Goal: Task Accomplishment & Management: Use online tool/utility

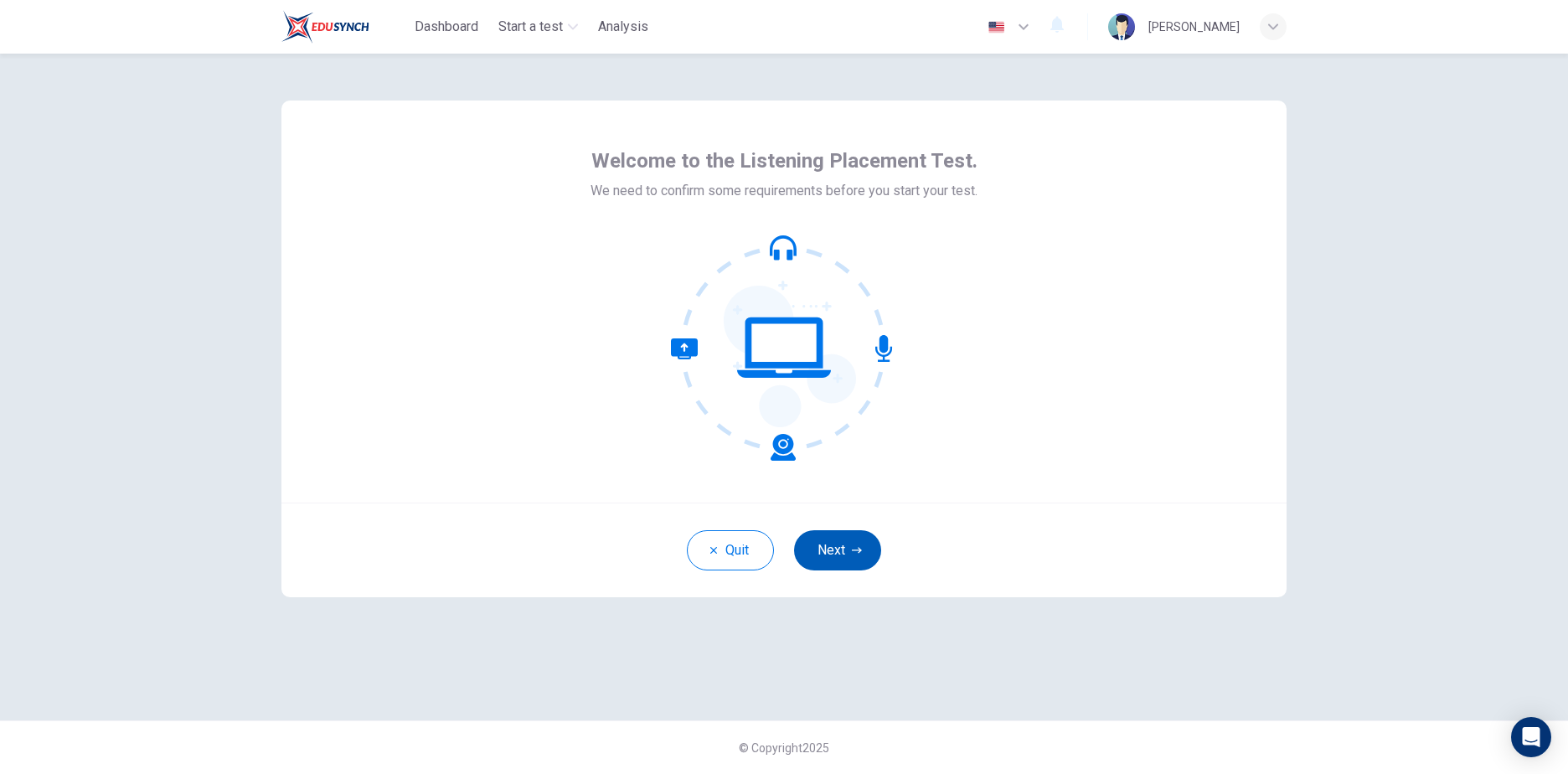
click at [845, 555] on button "Next" at bounding box center [837, 549] width 87 height 40
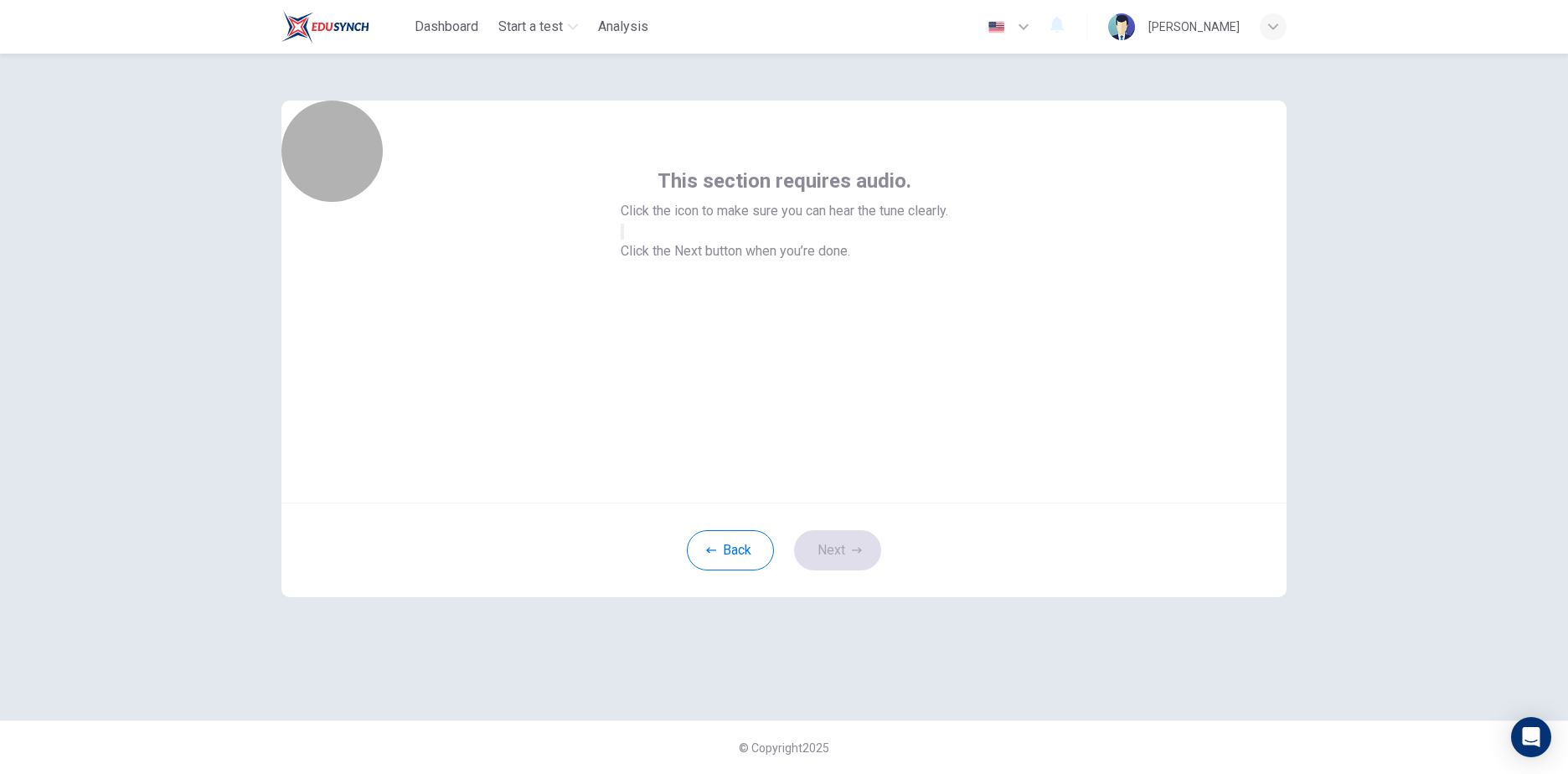
click at [622, 235] on icon "button" at bounding box center [622, 235] width 0 height 0
click at [841, 542] on button "Next" at bounding box center [837, 549] width 87 height 40
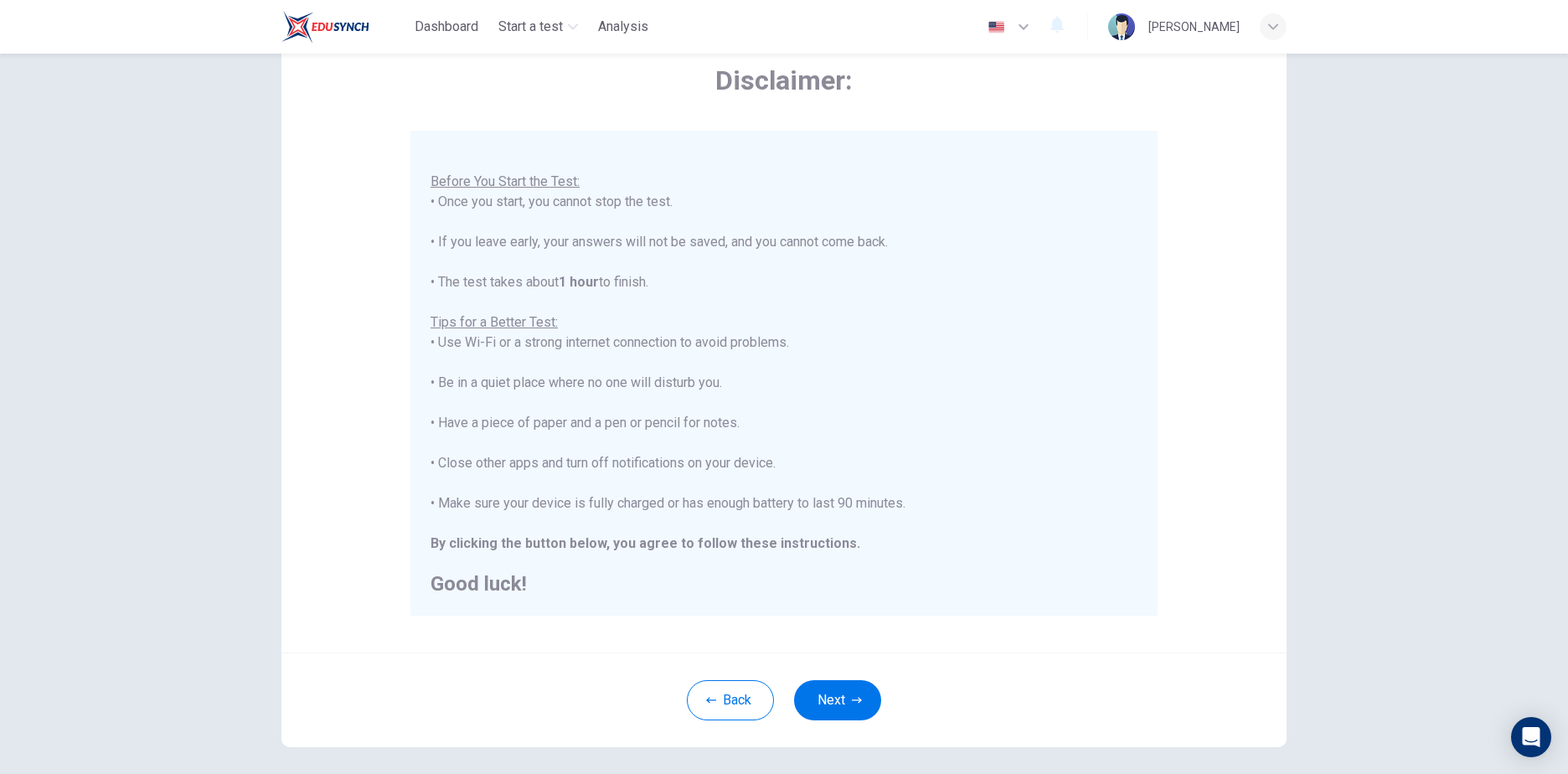
scroll to position [157, 0]
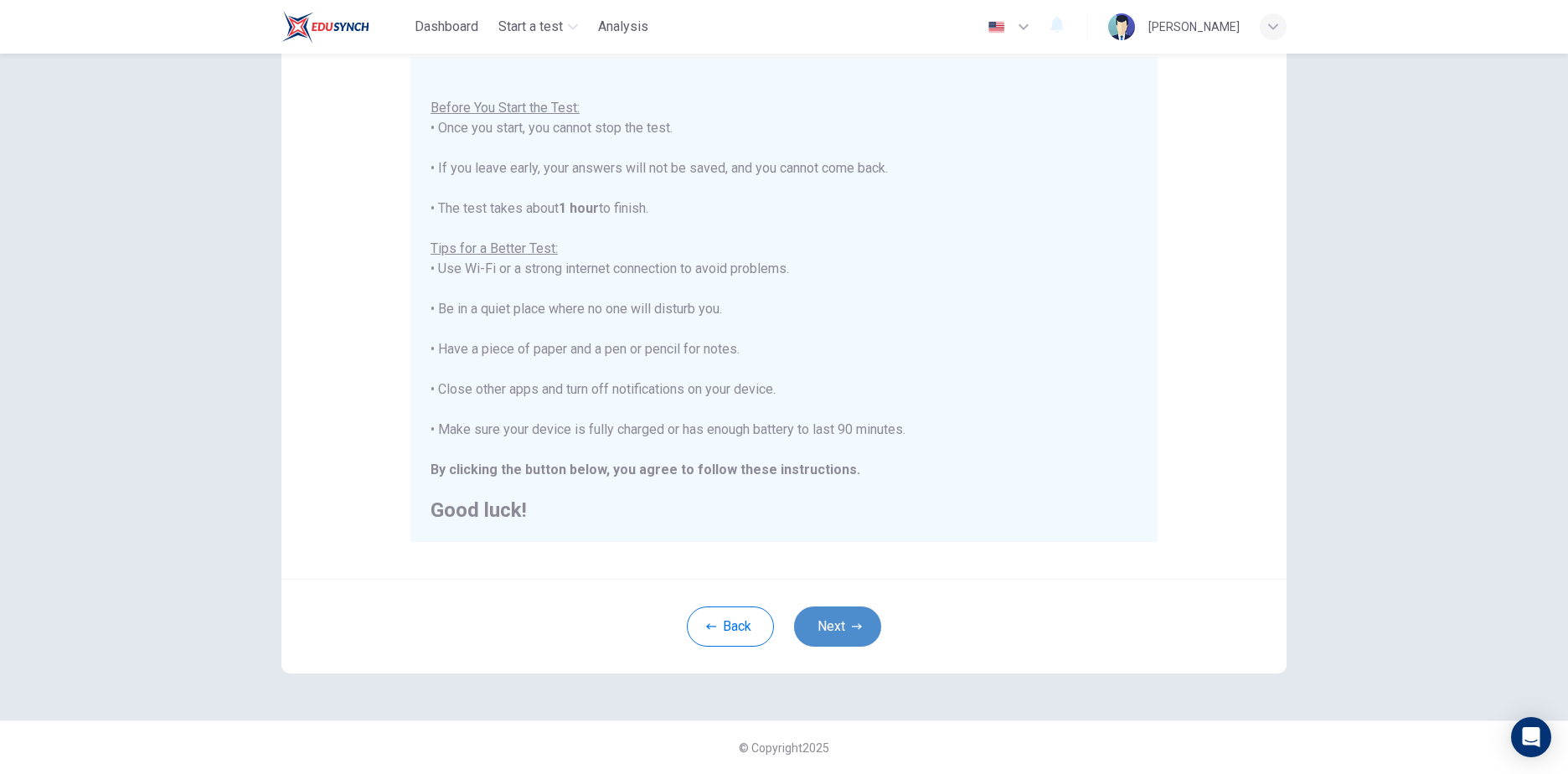
click at [825, 624] on button "Next" at bounding box center [837, 626] width 87 height 40
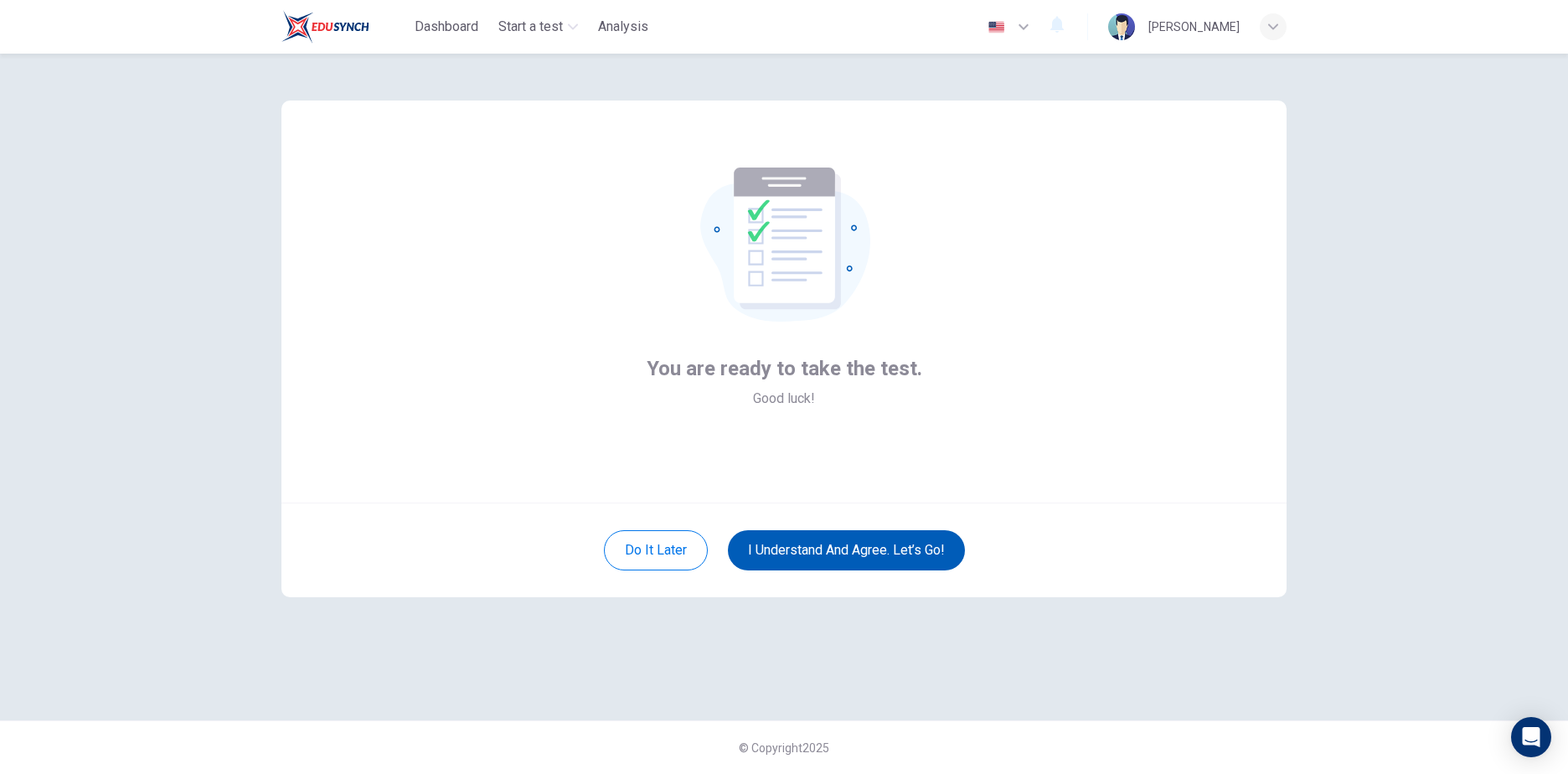
click at [830, 551] on button "I understand and agree. Let’s go!" at bounding box center [846, 549] width 237 height 40
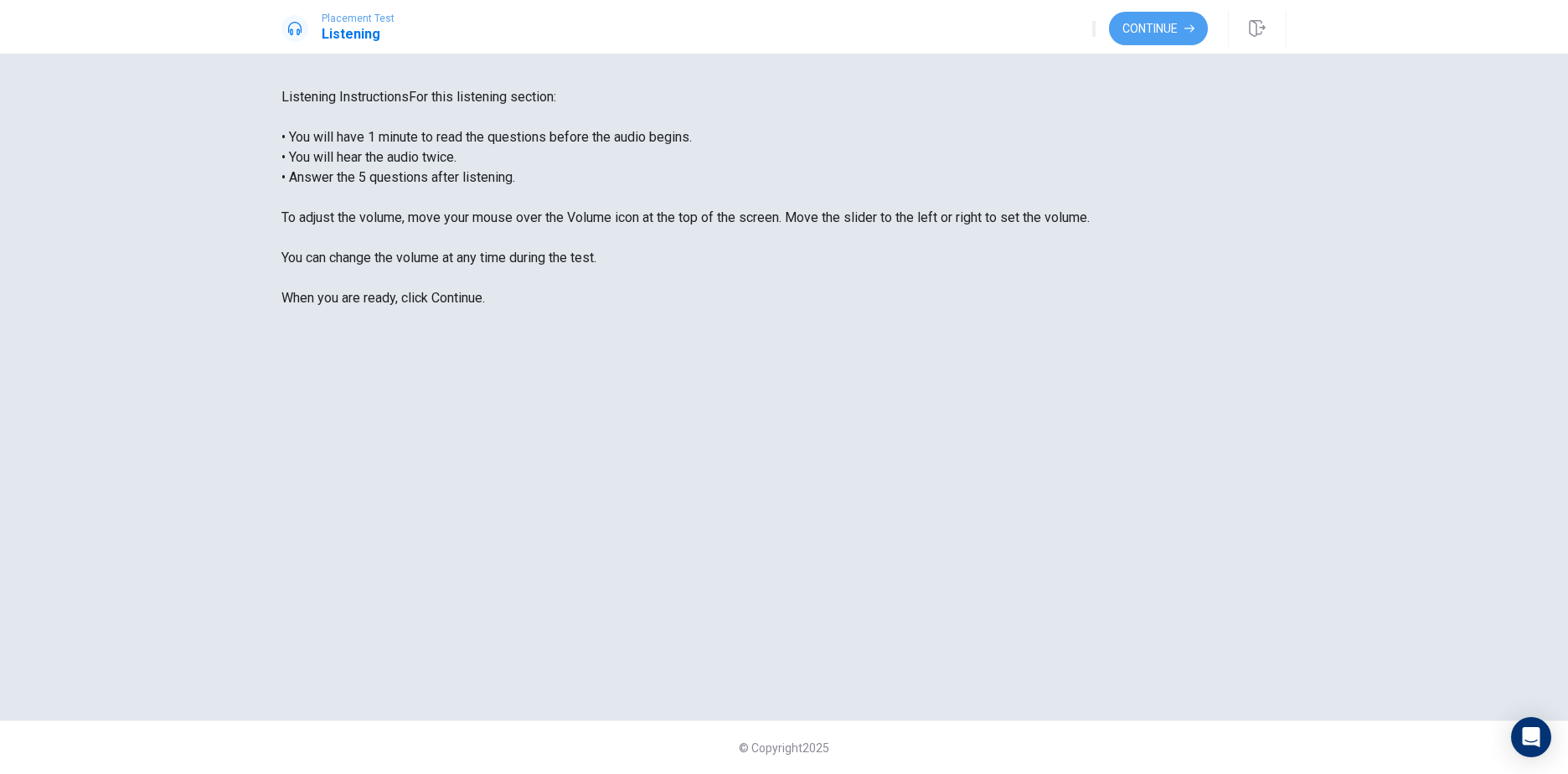
click at [1167, 20] on button "Continue" at bounding box center [1159, 28] width 99 height 33
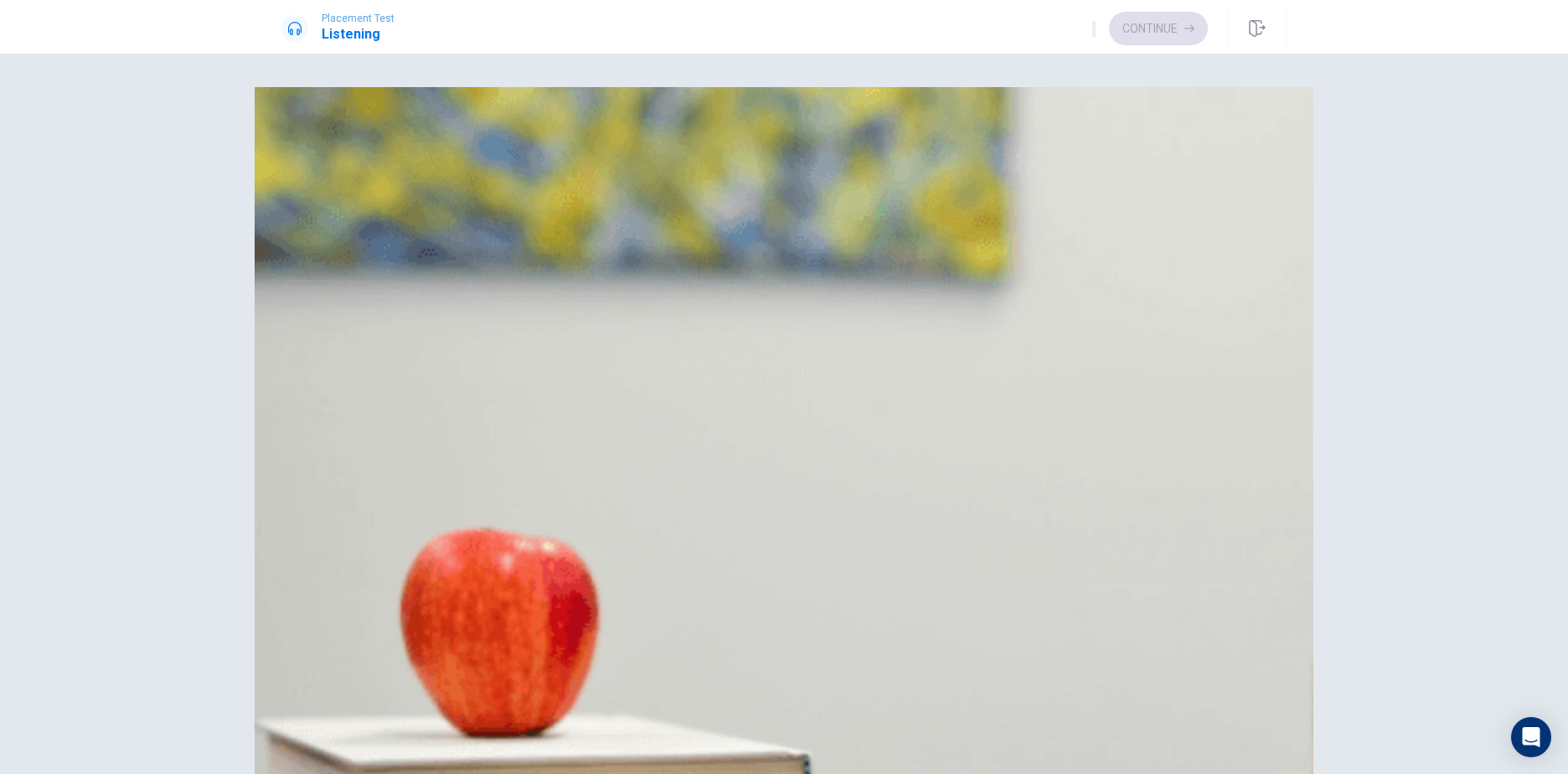
click at [458, 200] on span "It can be overwhelming" at bounding box center [390, 191] width 136 height 21
click at [425, 366] on span "Asking questions" at bounding box center [373, 356] width 103 height 21
click at [432, 679] on span "She finds it helpful" at bounding box center [377, 689] width 109 height 21
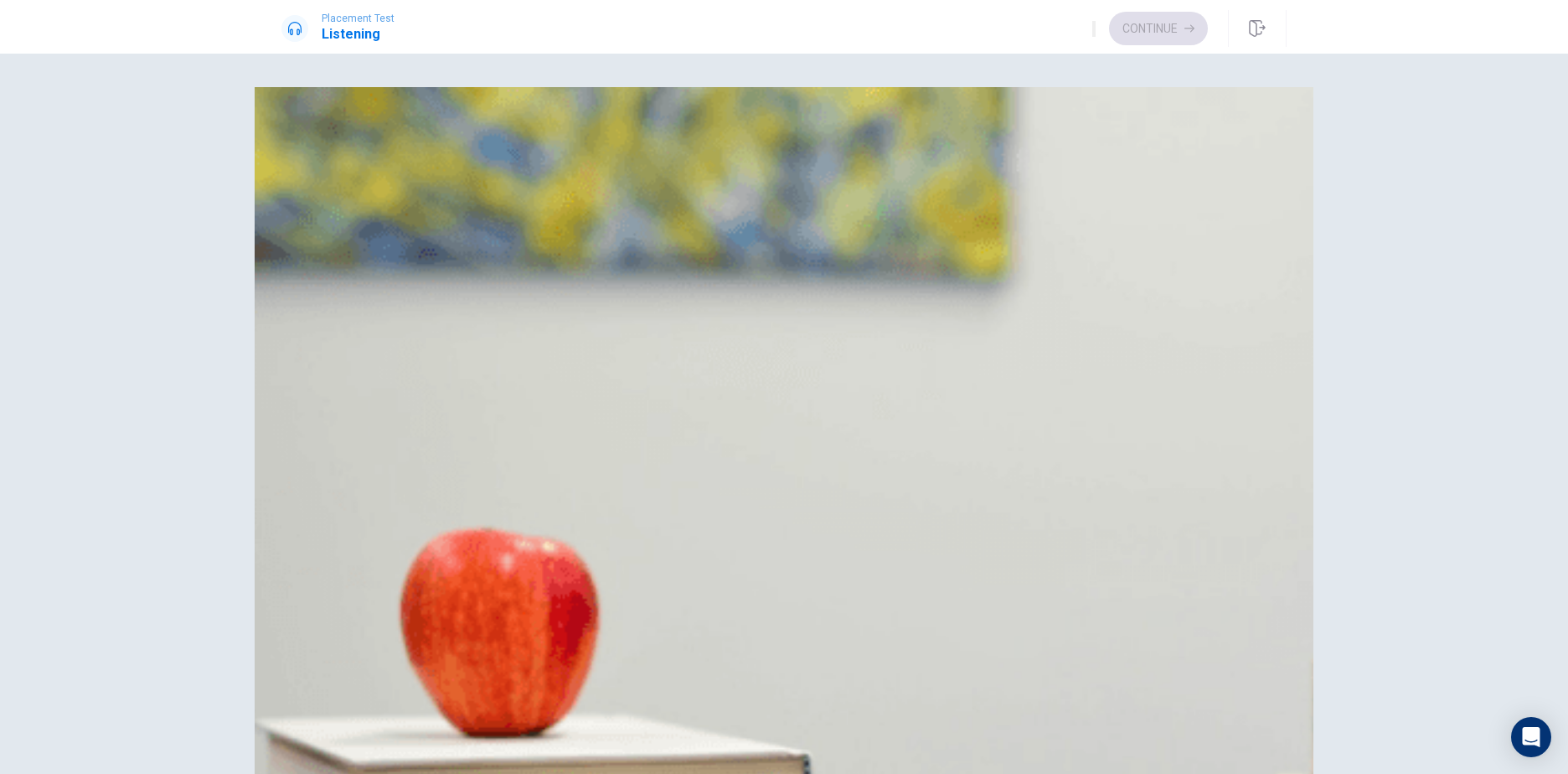
scroll to position [1311, 0]
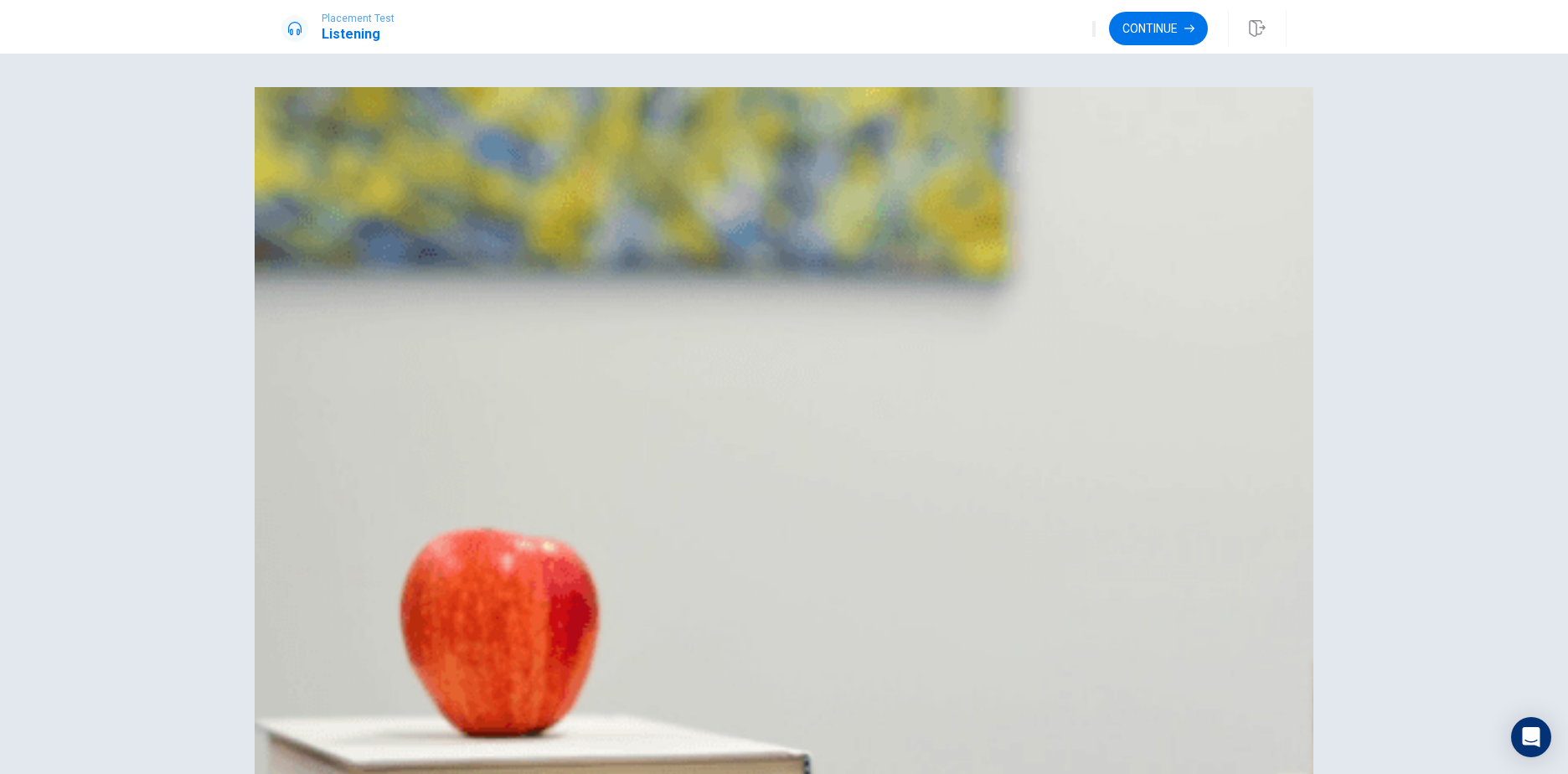
type input "0"
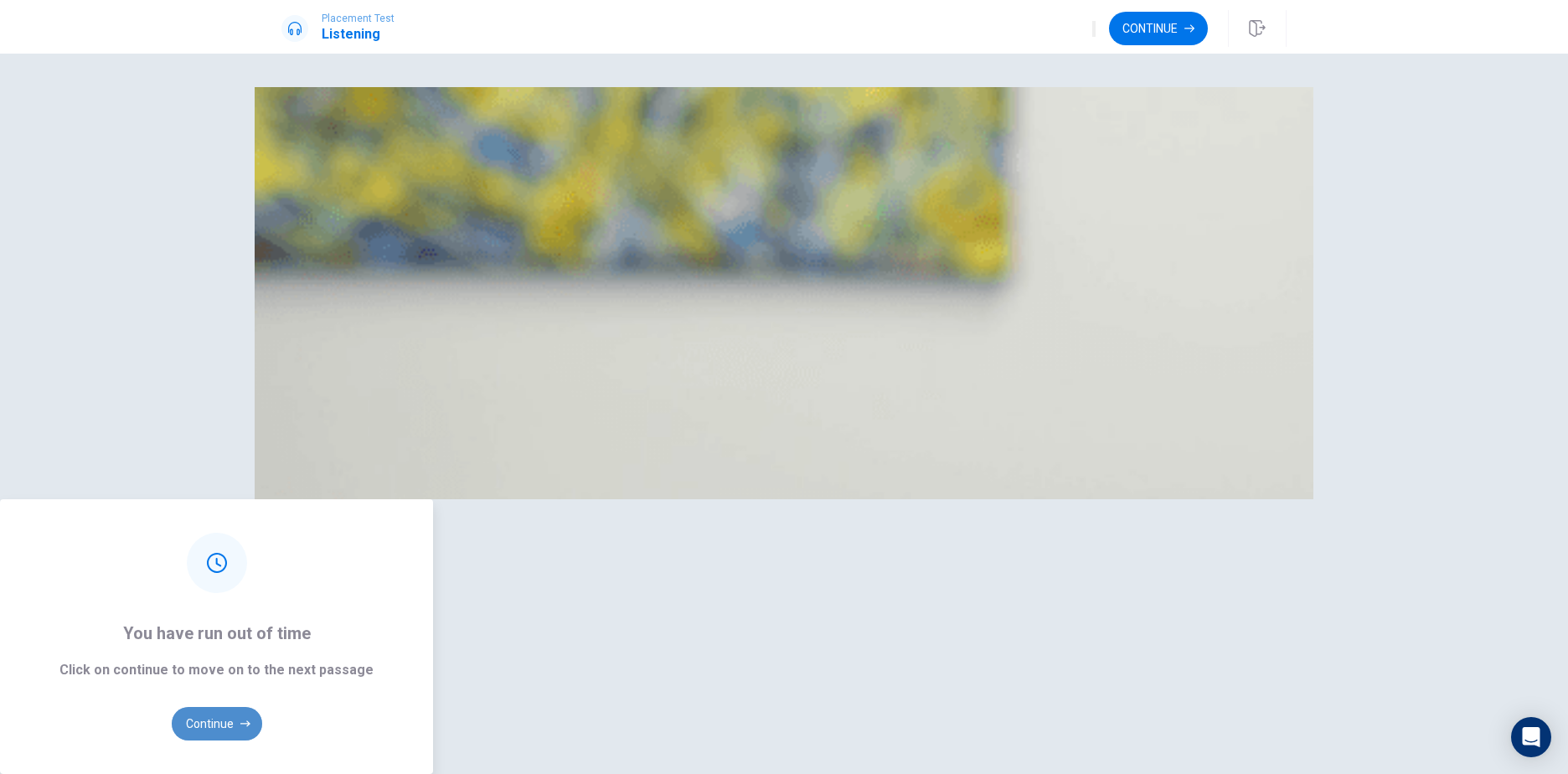
click at [262, 707] on button "Continue" at bounding box center [217, 723] width 91 height 33
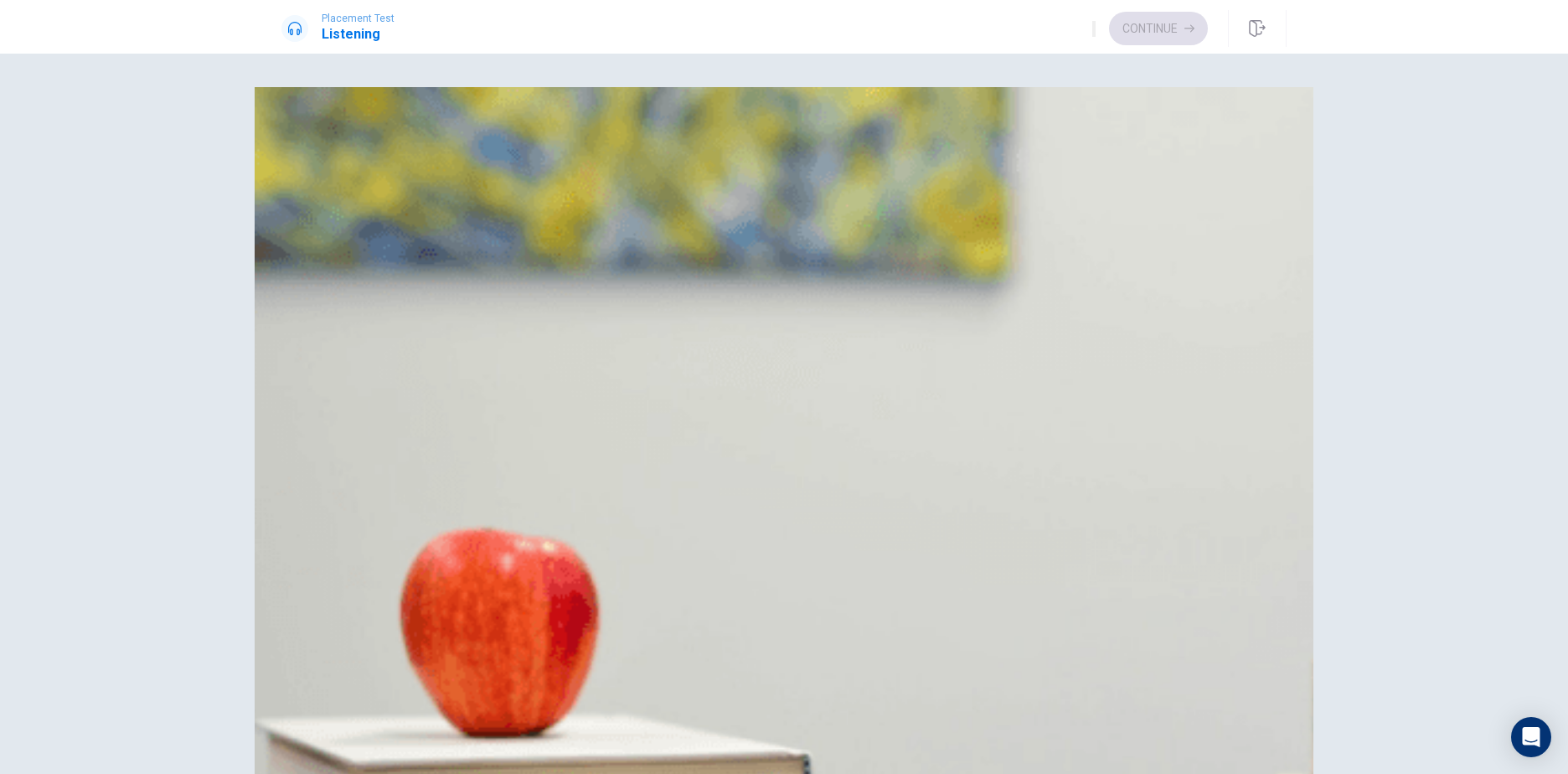
scroll to position [167, 0]
drag, startPoint x: 793, startPoint y: 554, endPoint x: 970, endPoint y: 555, distance: 177.0
click at [794, 419] on button "B It has famous ancient ruins" at bounding box center [784, 397] width 1005 height 42
click at [407, 761] on span "The Parthenon" at bounding box center [364, 771] width 85 height 21
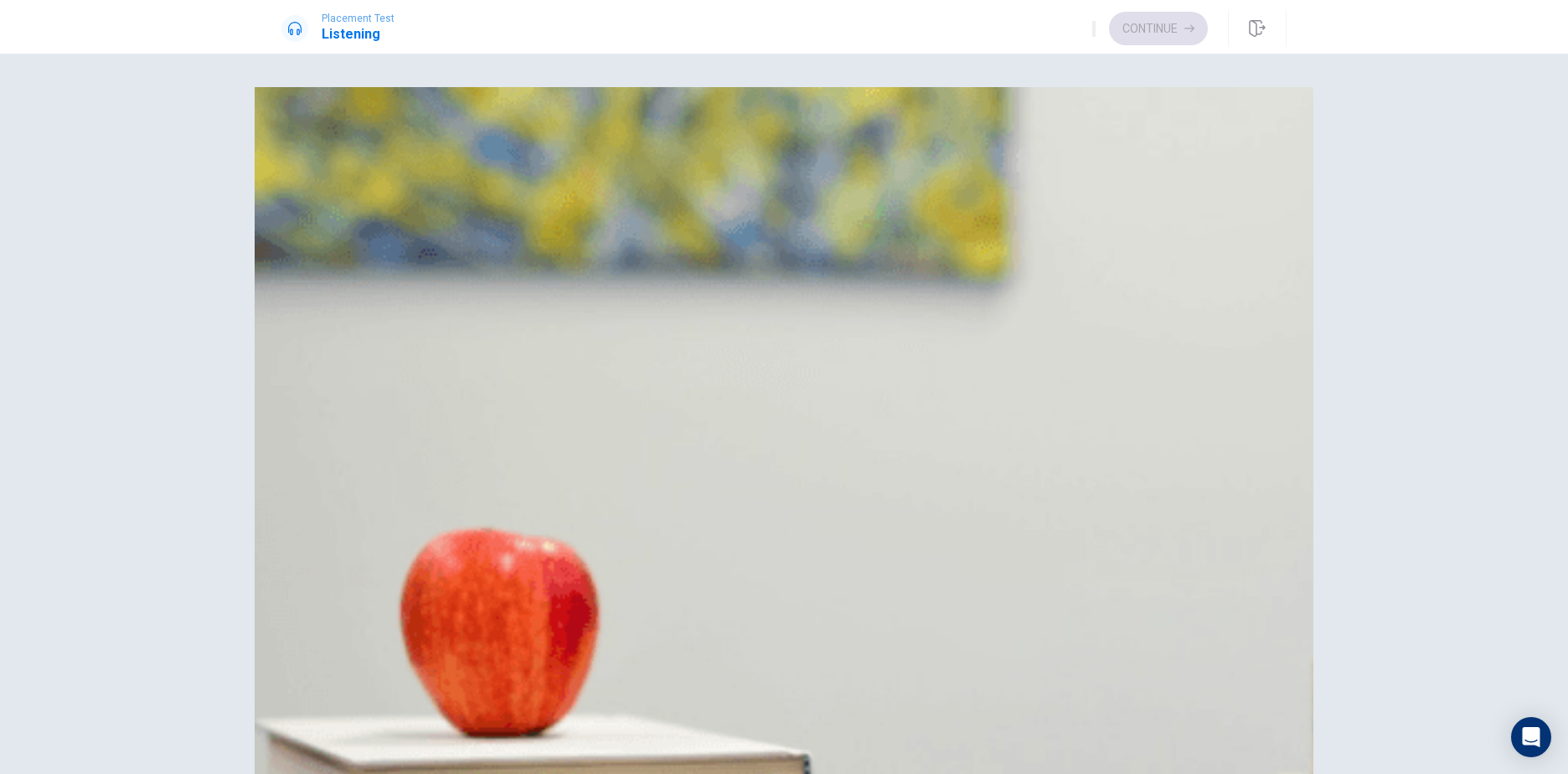
scroll to position [1507, 0]
drag, startPoint x: 794, startPoint y: 634, endPoint x: 952, endPoint y: 624, distance: 158.3
click at [467, 200] on span "It uses fresh ingredients" at bounding box center [395, 191] width 145 height 21
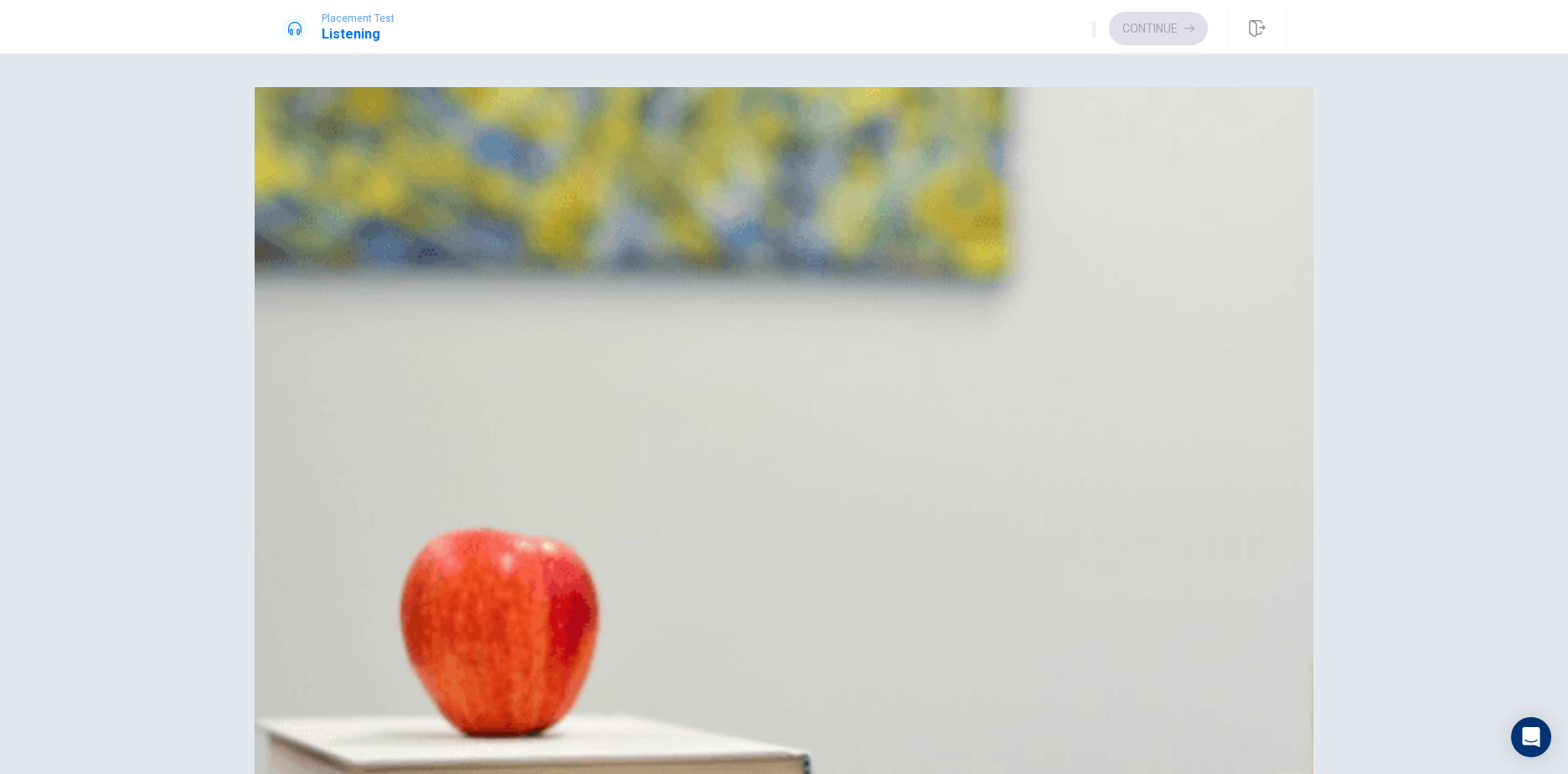
scroll to position [753, 0]
click at [522, 679] on span "He will visit [GEOGRAPHIC_DATA]" at bounding box center [421, 689] width 199 height 21
click at [1146, 25] on button "Continue" at bounding box center [1159, 28] width 99 height 33
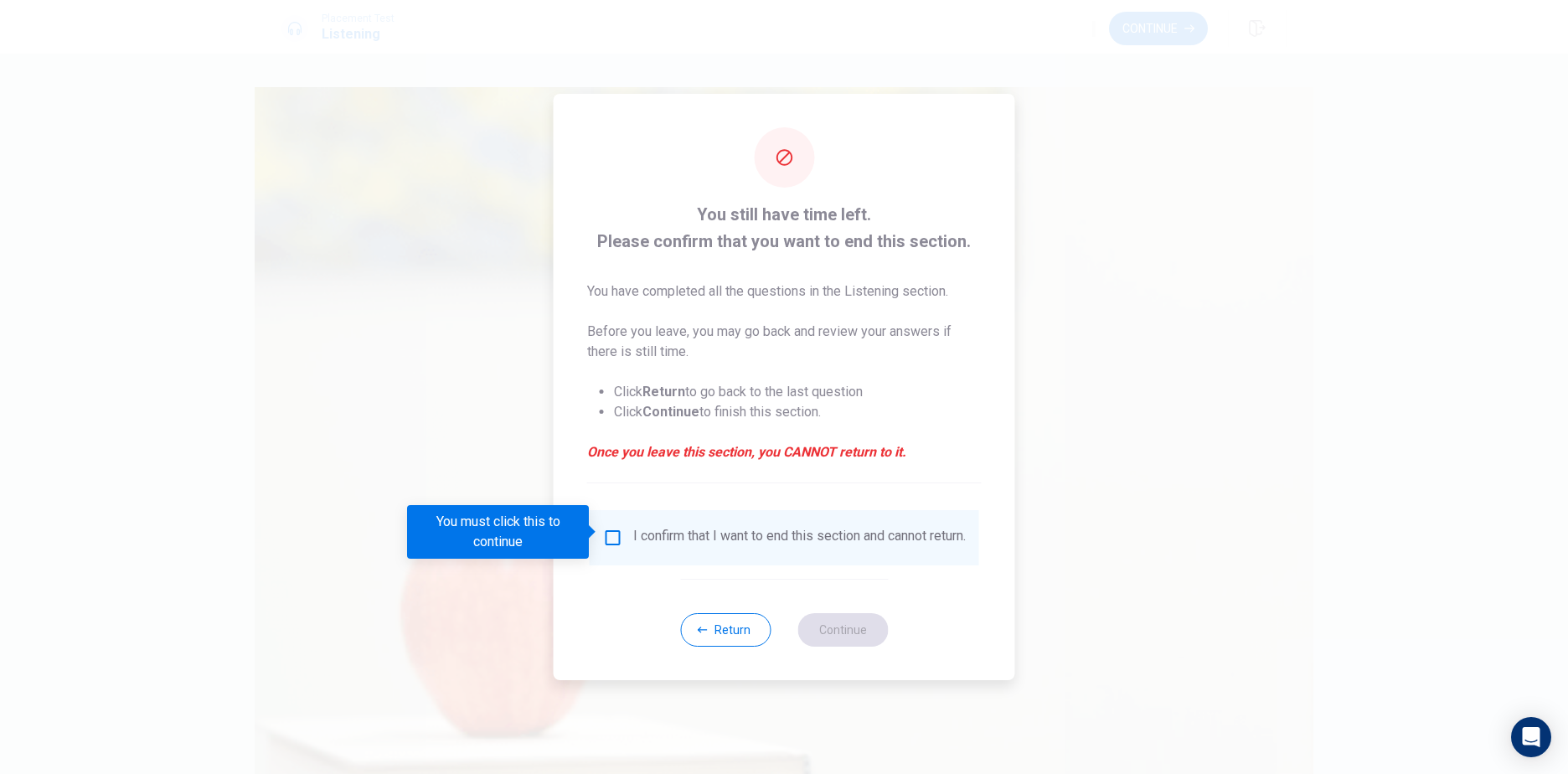
click at [608, 533] on input "You must click this to continue" at bounding box center [614, 537] width 21 height 21
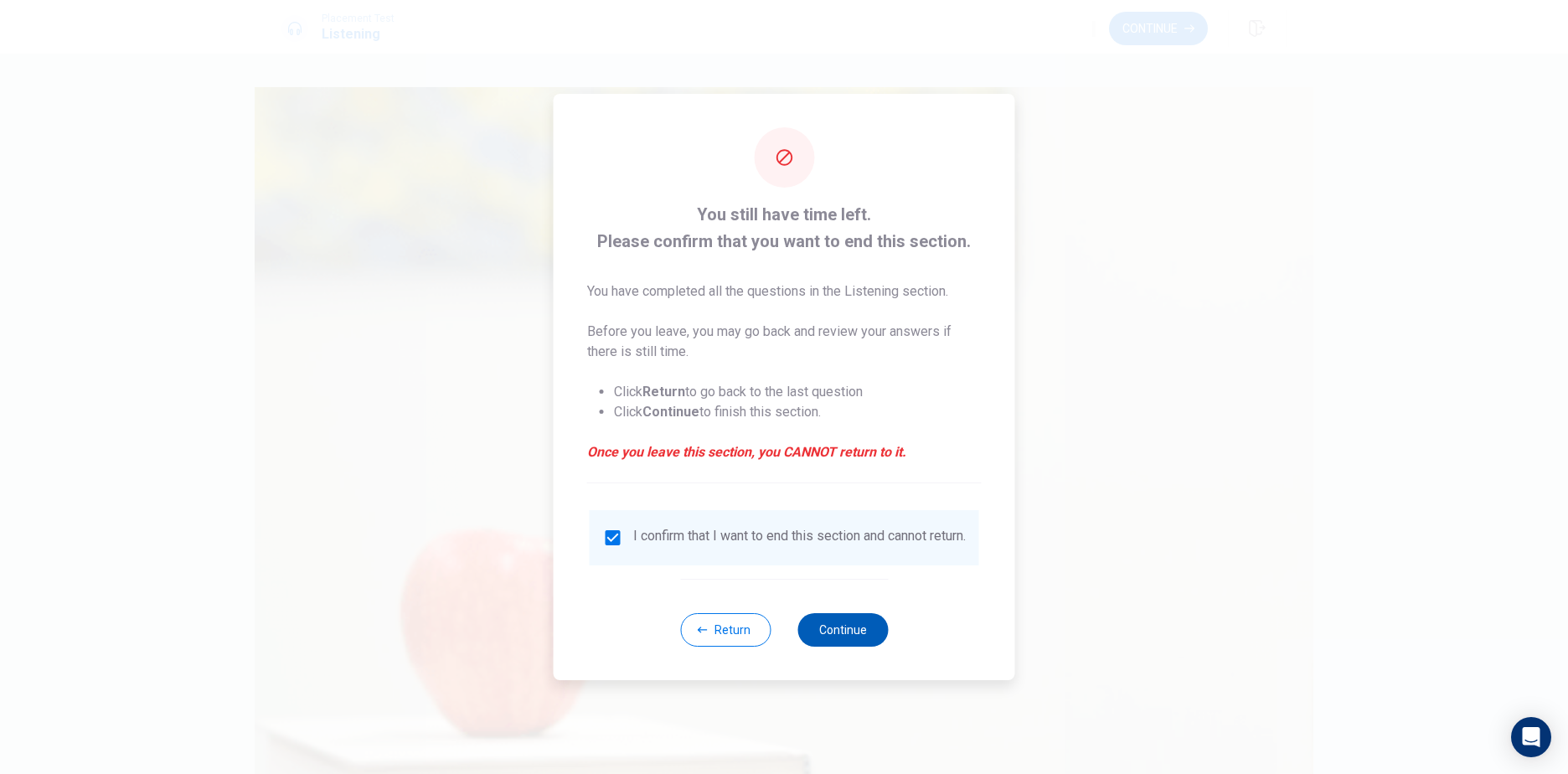
click at [861, 633] on button "Continue" at bounding box center [843, 629] width 91 height 33
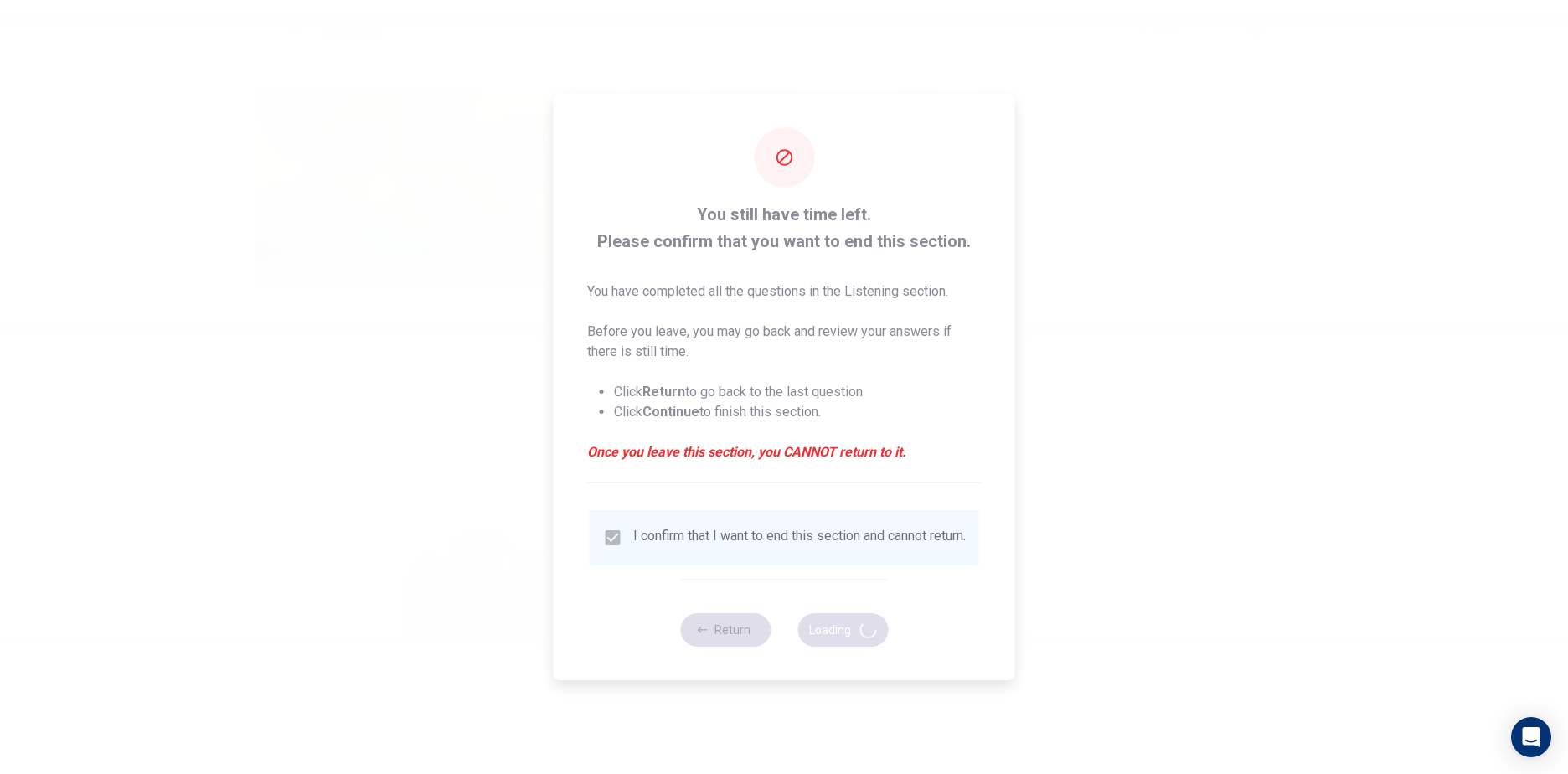
type input "60"
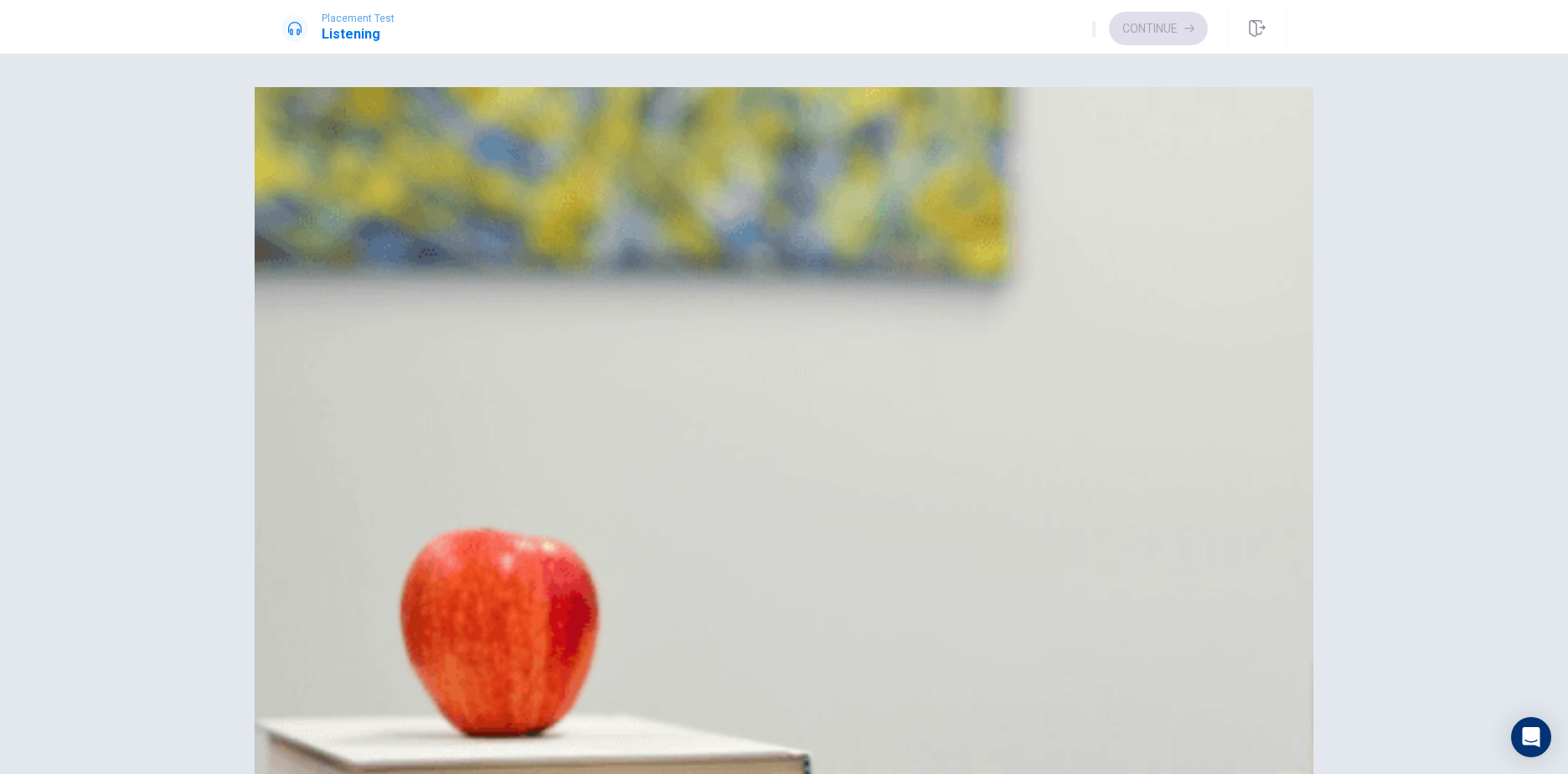
scroll to position [419, 0]
drag, startPoint x: 829, startPoint y: 244, endPoint x: 1044, endPoint y: 333, distance: 232.7
click at [440, 346] on span "They are convenient" at bounding box center [380, 356] width 117 height 21
click at [420, 284] on span "Five to six hours" at bounding box center [371, 274] width 97 height 21
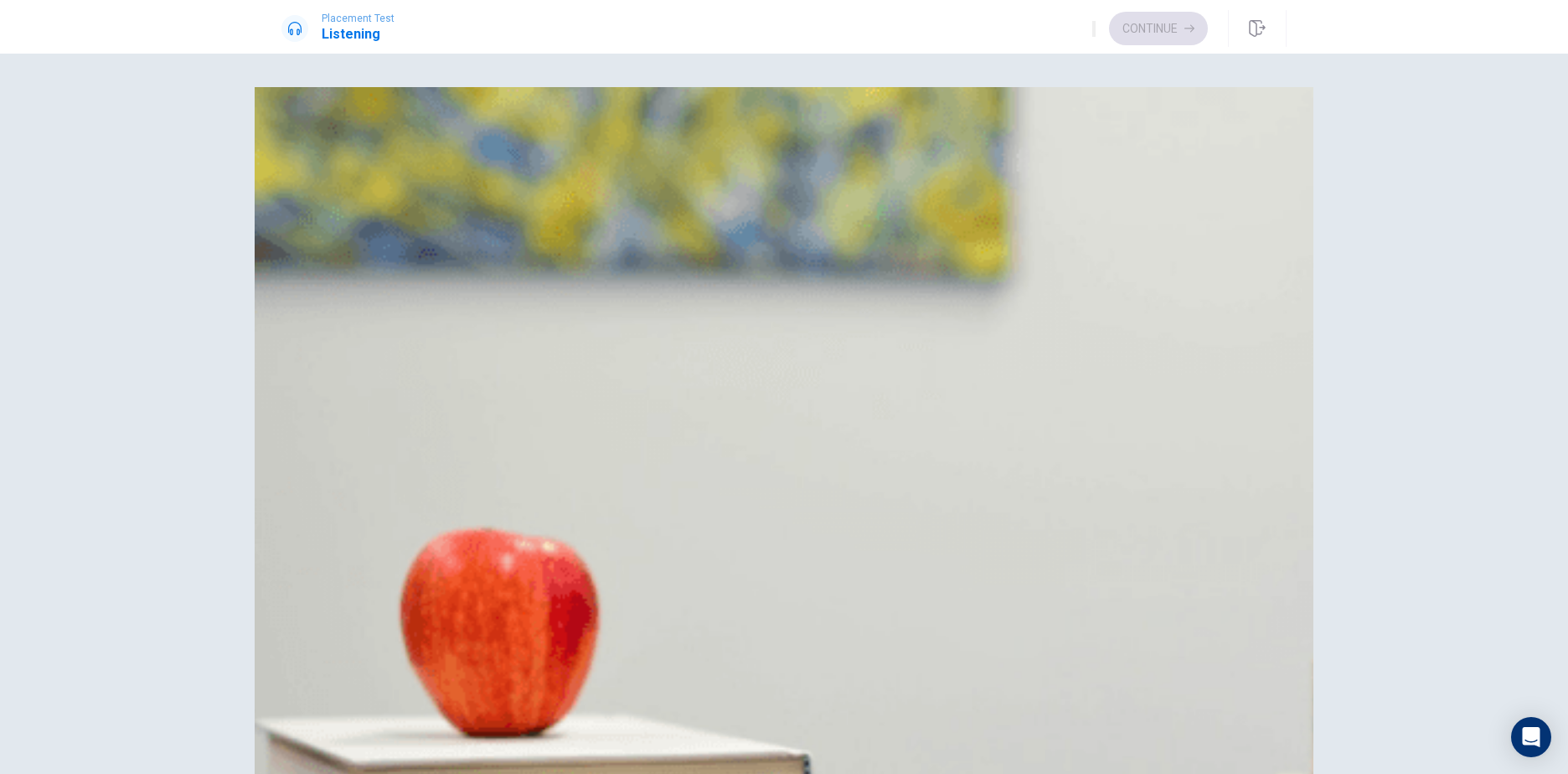
scroll to position [1394, 0]
drag, startPoint x: 805, startPoint y: 184, endPoint x: 1021, endPoint y: 288, distance: 239.7
drag, startPoint x: 896, startPoint y: 556, endPoint x: 919, endPoint y: 554, distance: 23.1
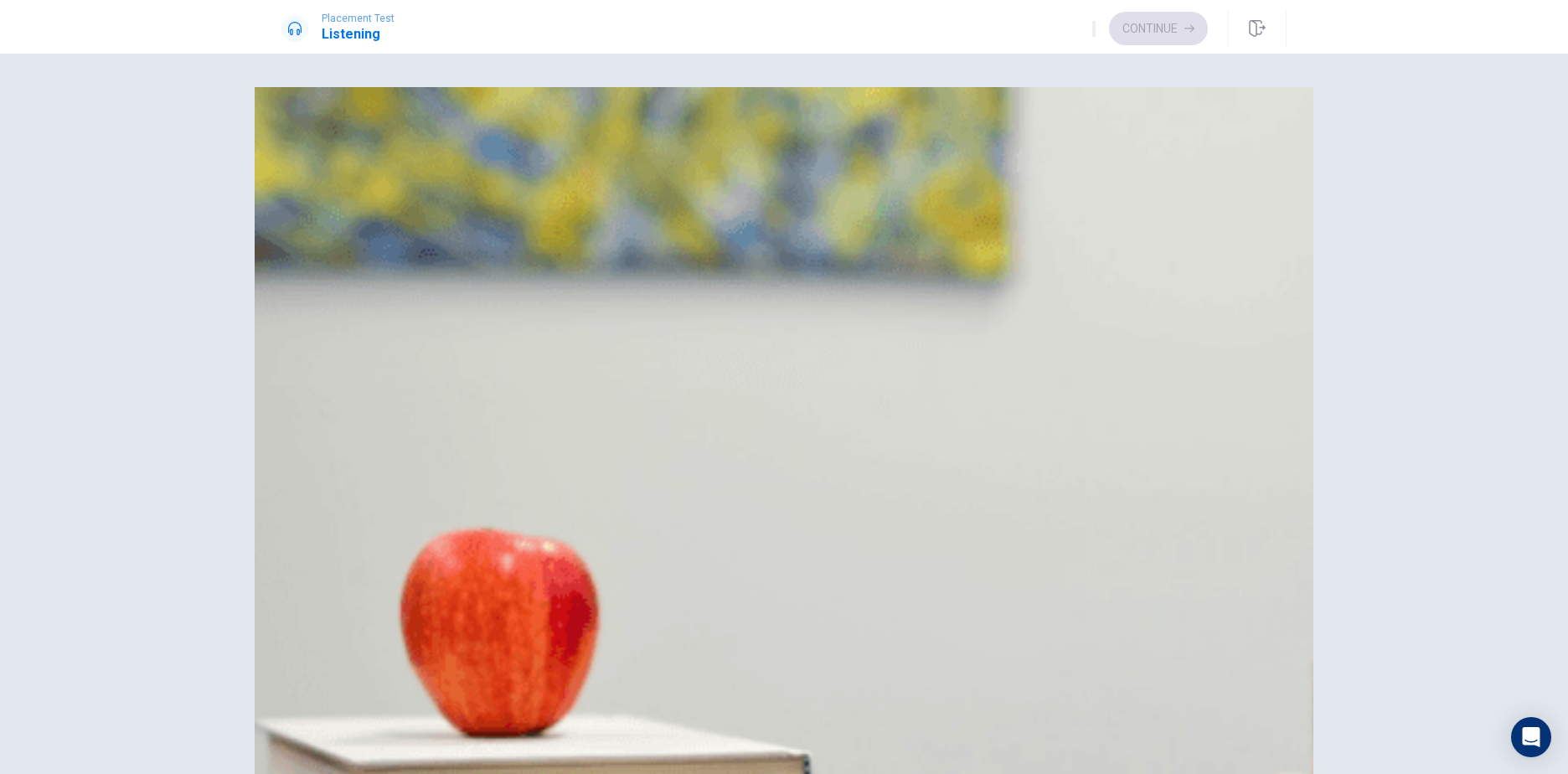
click at [460, 679] on span "Not having enough time" at bounding box center [391, 689] width 138 height 21
type input "0"
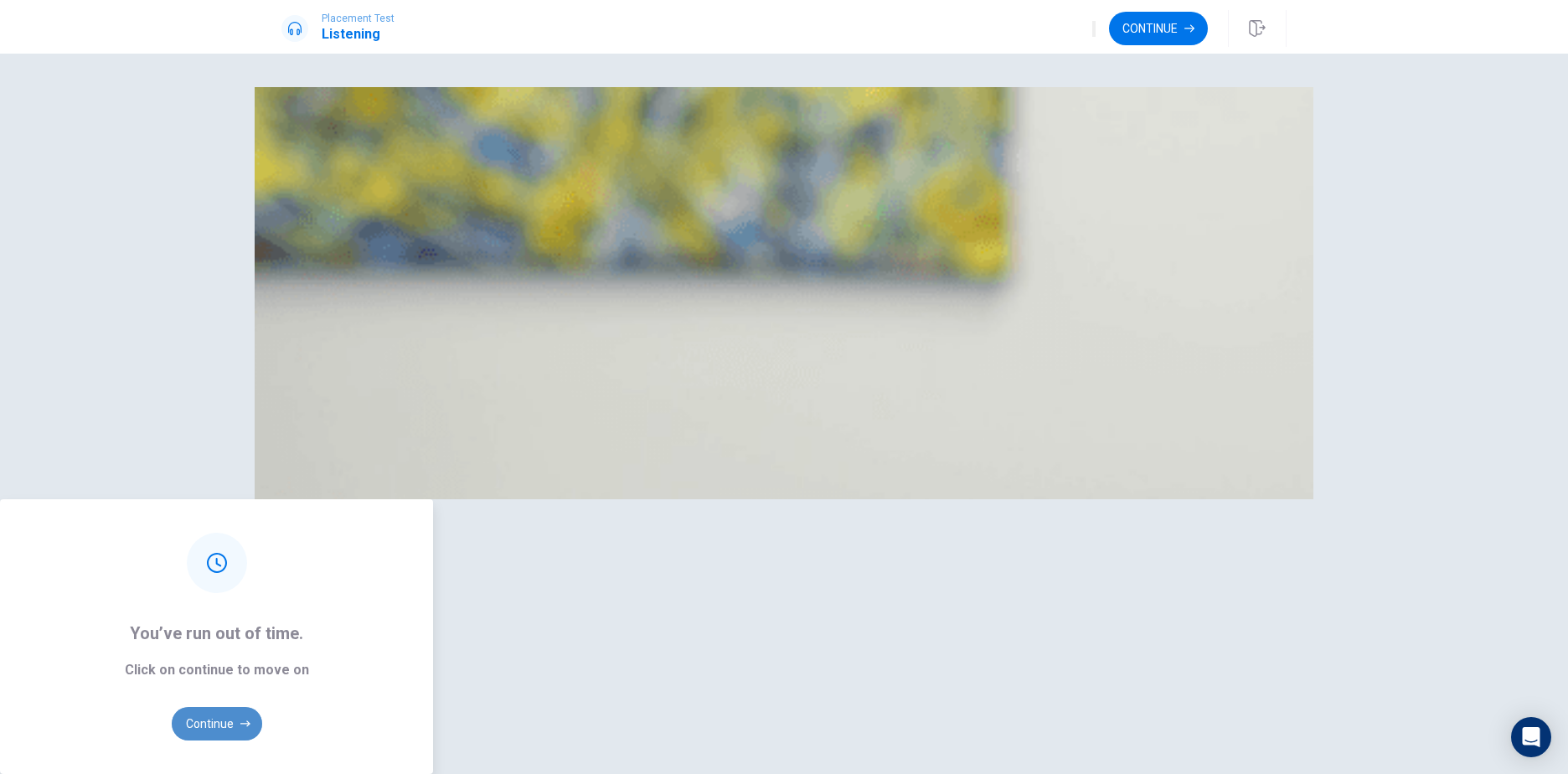
click at [262, 707] on button "Continue" at bounding box center [217, 723] width 91 height 33
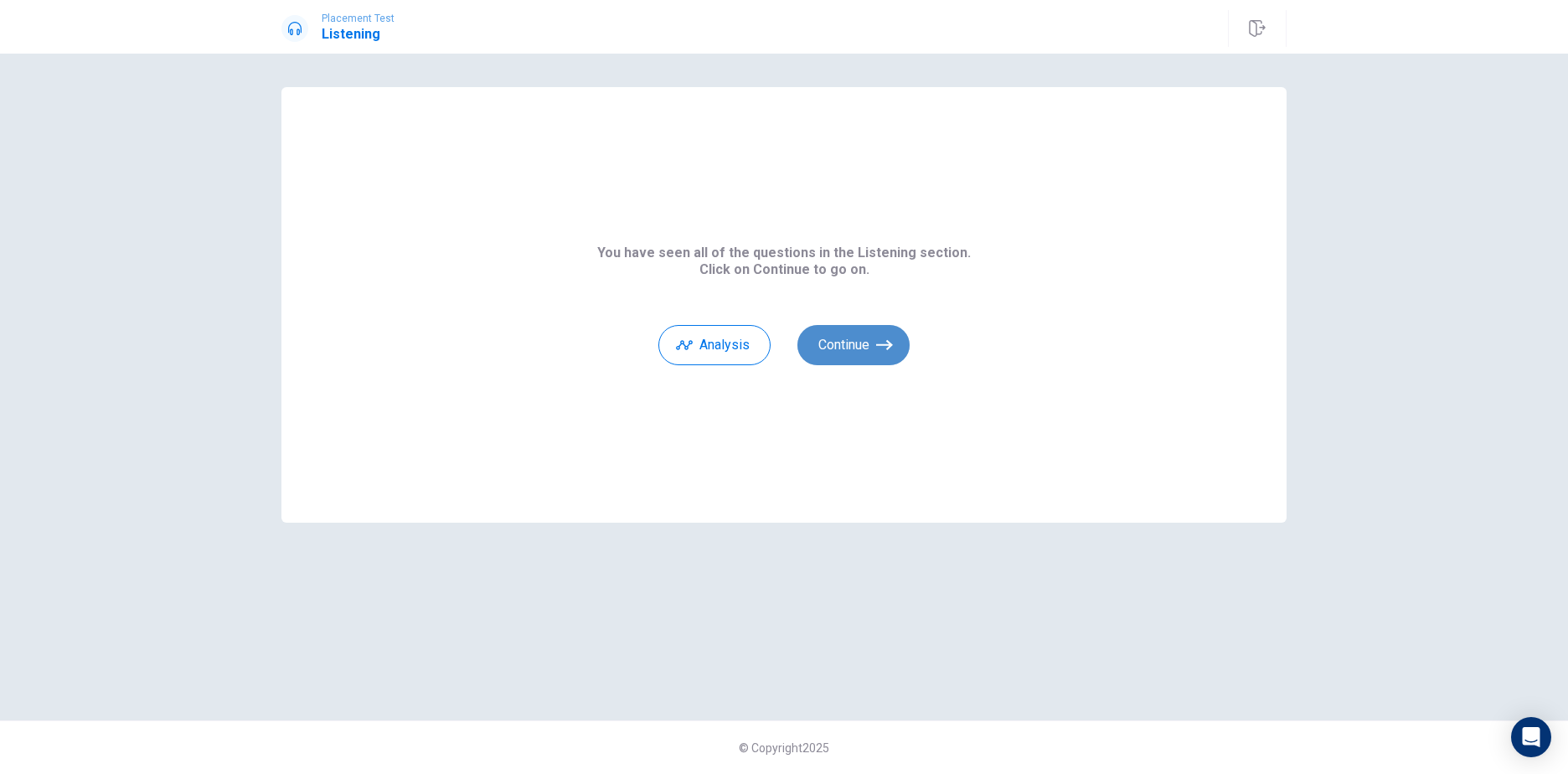
click at [839, 342] on button "Continue" at bounding box center [853, 344] width 112 height 40
